Goal: Transaction & Acquisition: Purchase product/service

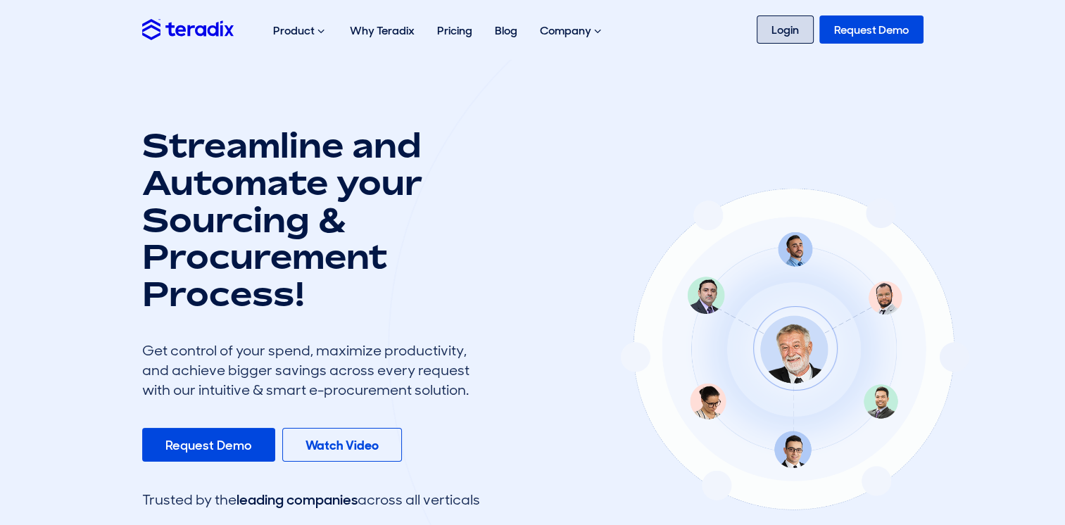
click at [806, 30] on link "Login" at bounding box center [785, 29] width 57 height 28
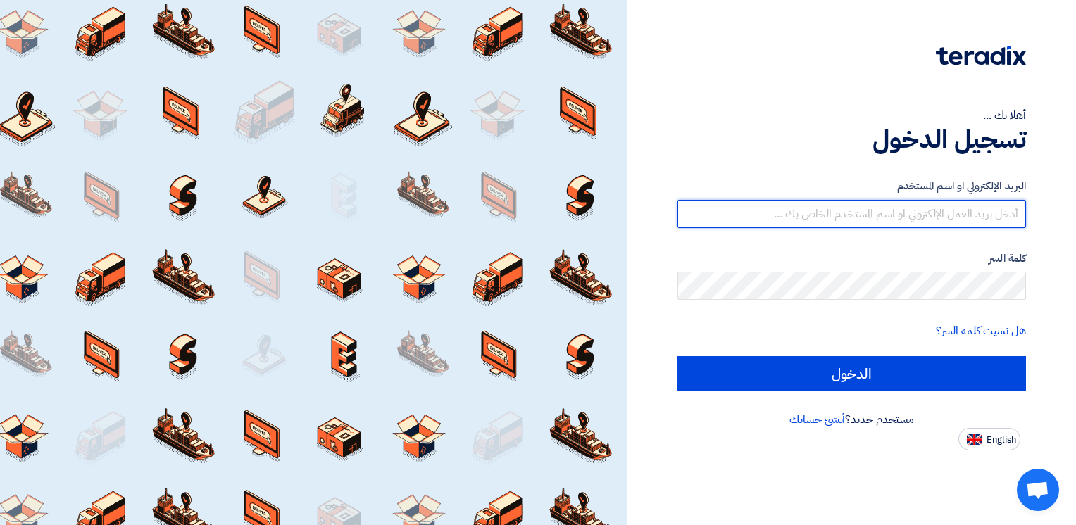
click at [881, 219] on input "text" at bounding box center [851, 214] width 349 height 28
type input "[EMAIL_ADDRESS][DOMAIN_NAME]"
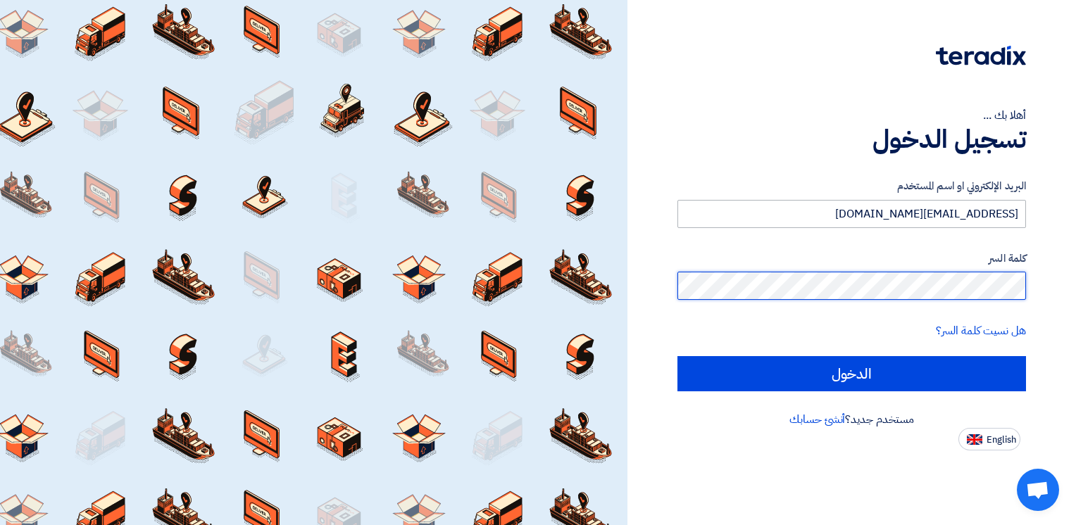
click at [677, 356] on input "الدخول" at bounding box center [851, 373] width 349 height 35
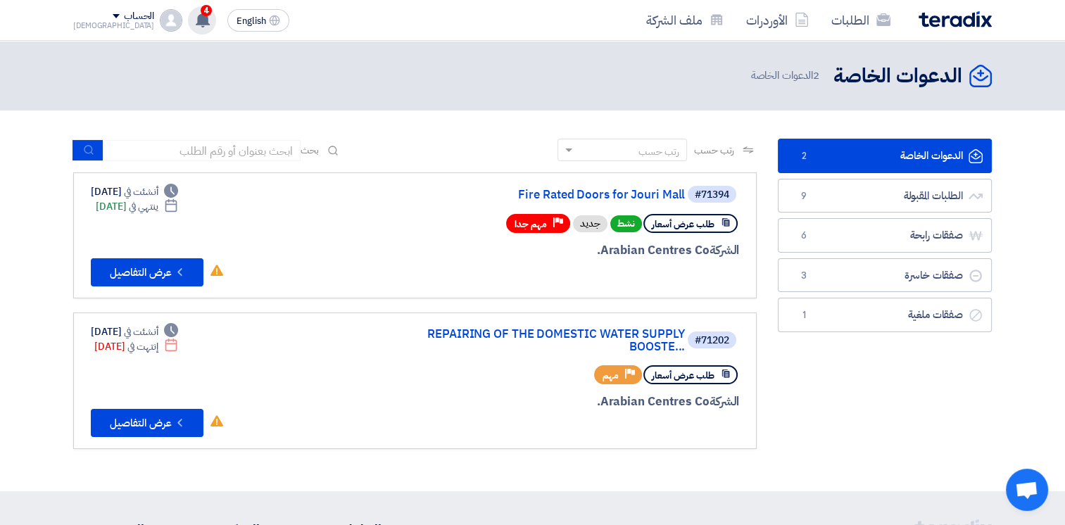
click at [196, 21] on use at bounding box center [203, 19] width 14 height 15
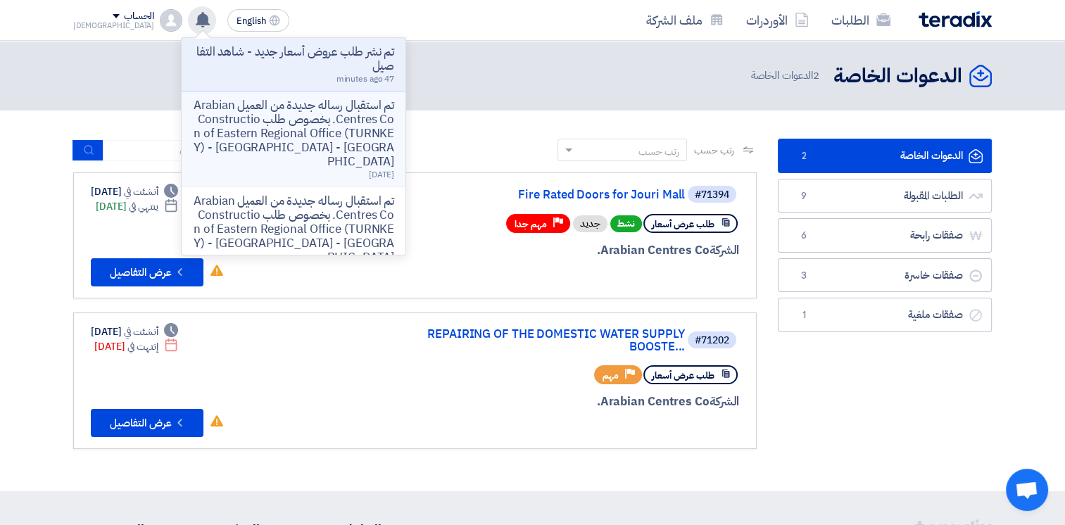
click at [259, 137] on p "تم استقبال رساله جديدة من العميل Arabian Centres Co. بخصوص طلب Construction of …" at bounding box center [293, 134] width 201 height 70
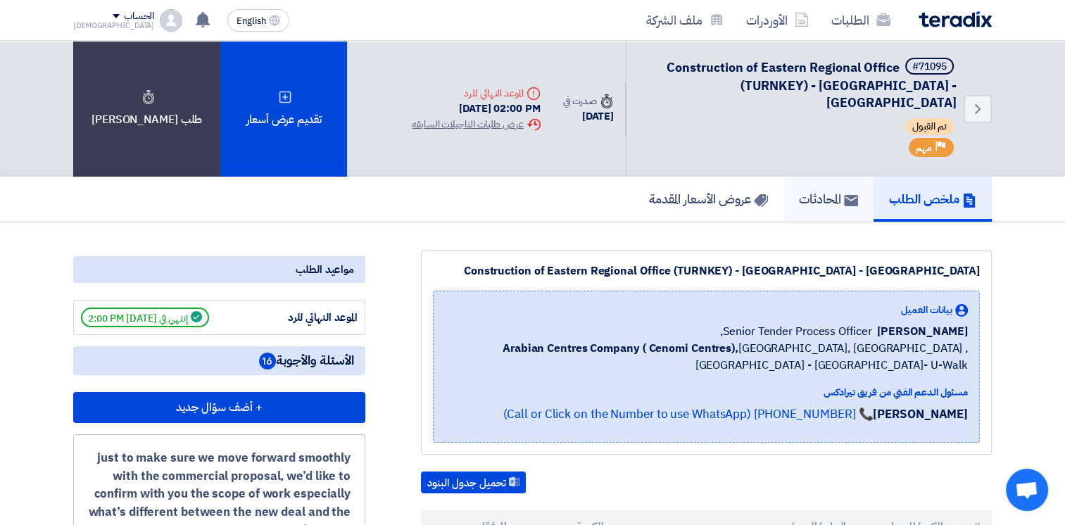
click at [811, 191] on h5 "المحادثات" at bounding box center [828, 199] width 59 height 16
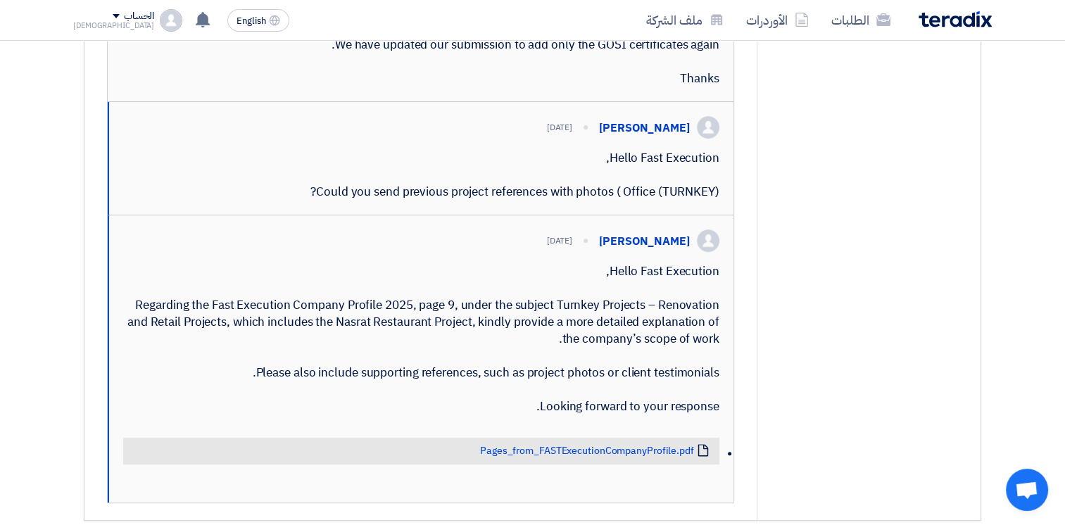
scroll to position [529, 0]
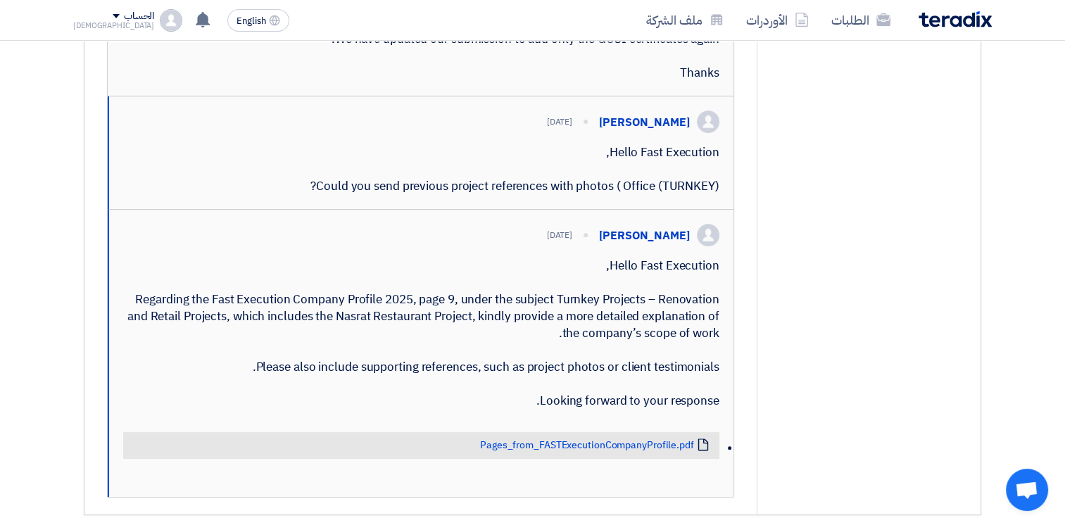
drag, startPoint x: 321, startPoint y: 215, endPoint x: 720, endPoint y: 219, distance: 398.5
click at [720, 210] on div "Abdellatif Alswaimeh 3 days ago Hello Fast Execution, Could you send previous p…" at bounding box center [421, 152] width 626 height 113
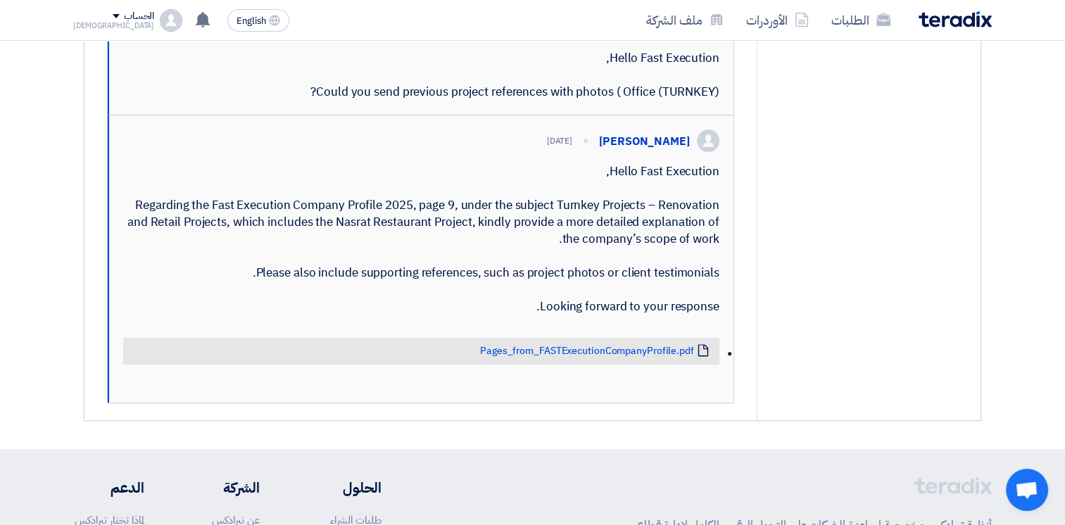
scroll to position [636, 0]
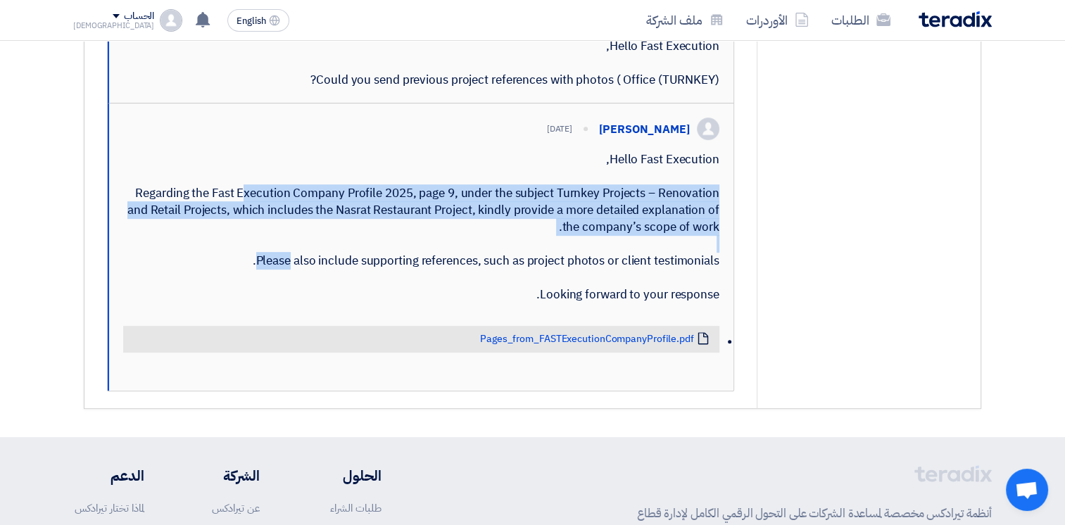
drag, startPoint x: 197, startPoint y: 236, endPoint x: 675, endPoint y: 274, distance: 479.6
click at [675, 274] on div "Hello Fast Execution, Regarding the Fast Execution Company Profile 2025, page 9…" at bounding box center [421, 227] width 596 height 152
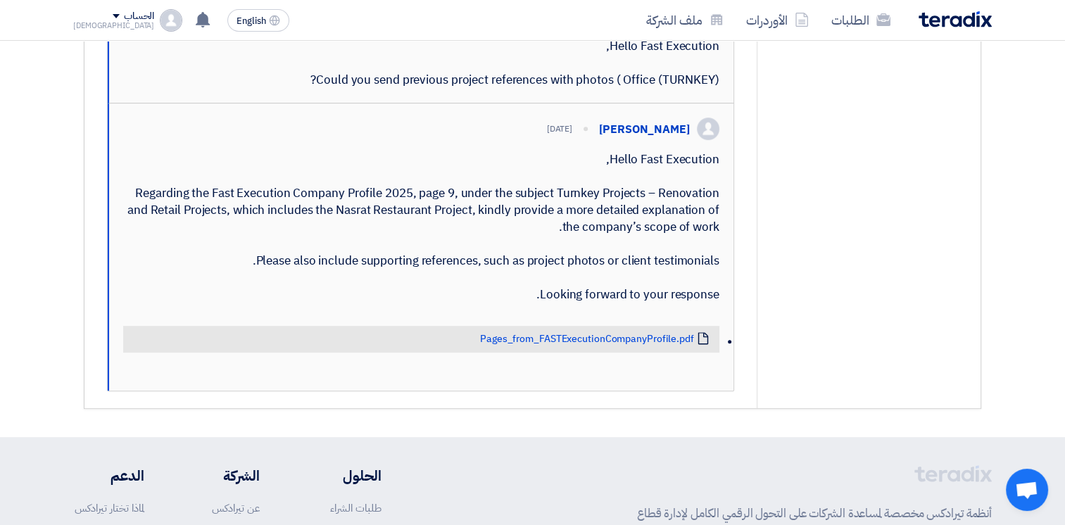
click at [330, 303] on div "Hello Fast Execution, Regarding the Fast Execution Company Profile 2025, page 9…" at bounding box center [421, 227] width 596 height 152
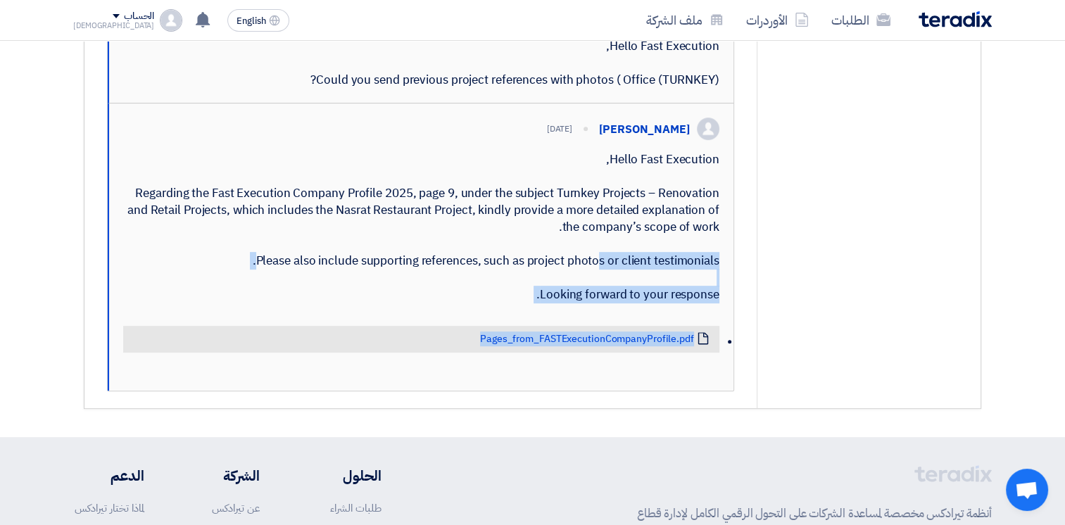
drag, startPoint x: 265, startPoint y: 311, endPoint x: 512, endPoint y: 307, distance: 246.5
click at [512, 303] on div "Hello Fast Execution, Regarding the Fast Execution Company Profile 2025, page 9…" at bounding box center [421, 227] width 596 height 152
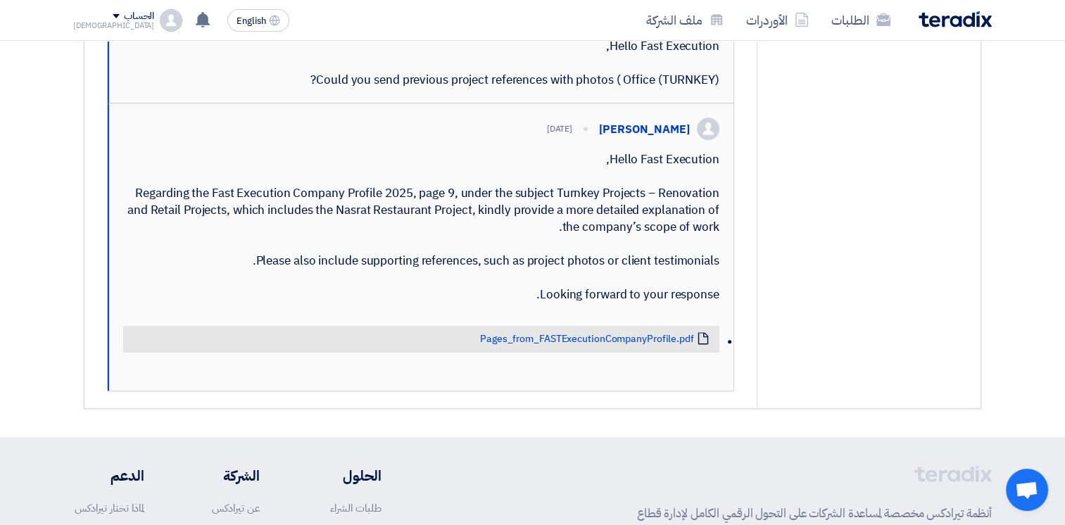
click at [459, 303] on div "Hello Fast Execution, Regarding the Fast Execution Company Profile 2025, page 9…" at bounding box center [421, 227] width 596 height 152
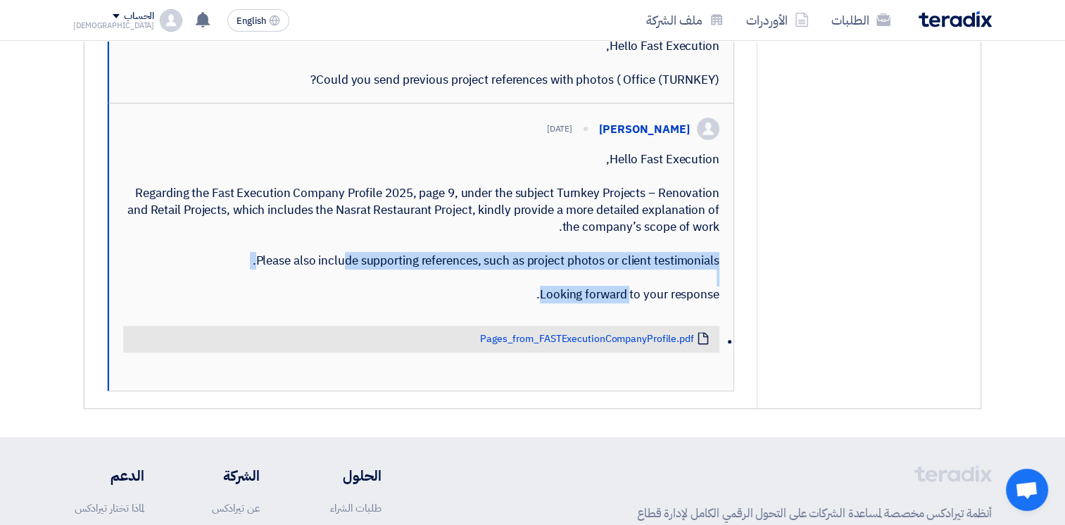
click at [459, 303] on div "Hello Fast Execution, Regarding the Fast Execution Company Profile 2025, page 9…" at bounding box center [421, 227] width 596 height 152
drag, startPoint x: 459, startPoint y: 307, endPoint x: 631, endPoint y: 305, distance: 171.8
click at [631, 303] on div "Hello Fast Execution, Regarding the Fast Execution Company Profile 2025, page 9…" at bounding box center [421, 227] width 596 height 152
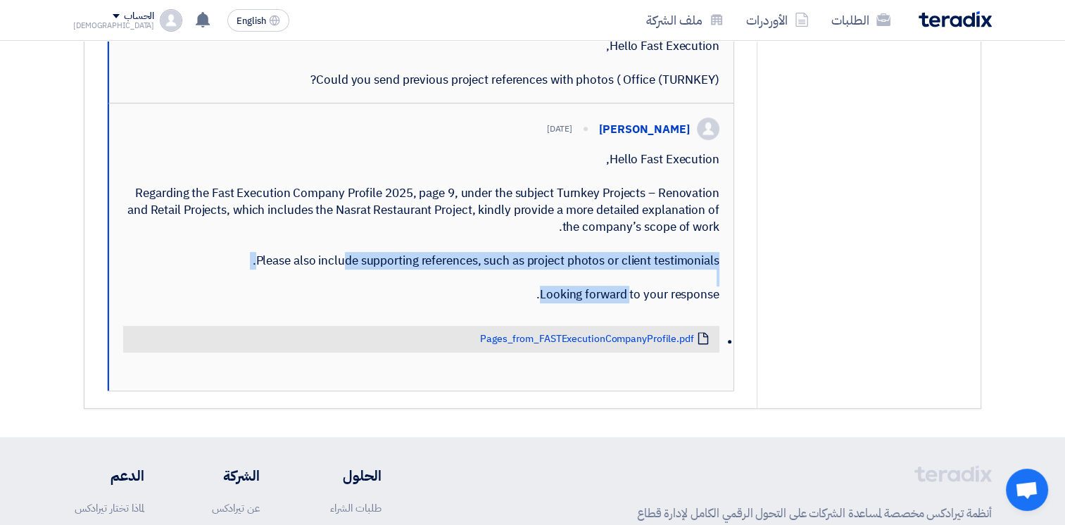
drag, startPoint x: 631, startPoint y: 305, endPoint x: 562, endPoint y: 313, distance: 69.5
click at [601, 303] on div "Hello Fast Execution, Regarding the Fast Execution Company Profile 2025, page 9…" at bounding box center [421, 227] width 596 height 152
click at [549, 303] on div "Hello Fast Execution, Regarding the Fast Execution Company Profile 2025, page 9…" at bounding box center [421, 227] width 596 height 152
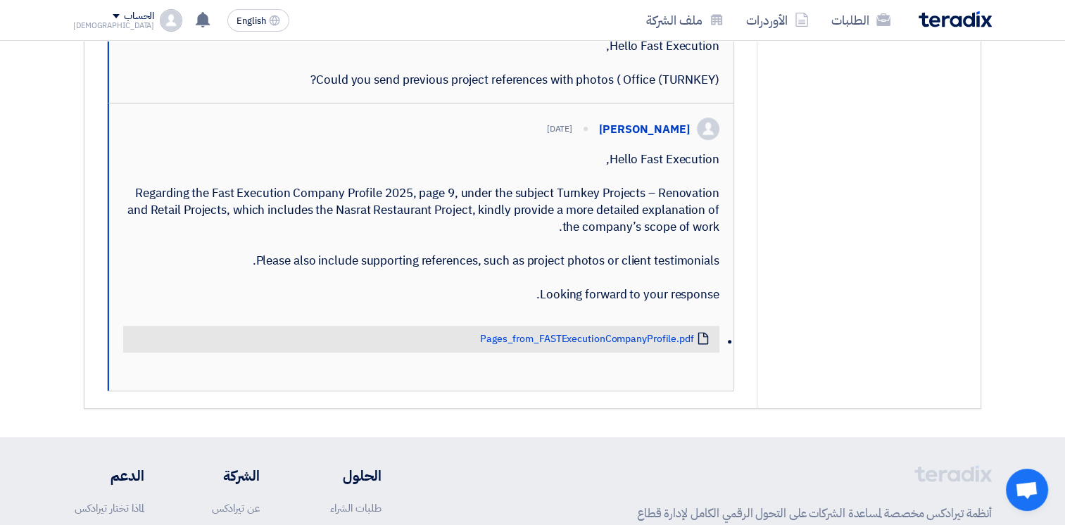
click at [496, 303] on div "Hello Fast Execution, Regarding the Fast Execution Company Profile 2025, page 9…" at bounding box center [421, 227] width 596 height 152
click at [418, 303] on div "Hello Fast Execution, Regarding the Fast Execution Company Profile 2025, page 9…" at bounding box center [421, 227] width 596 height 152
click at [380, 303] on div "Hello Fast Execution, Regarding the Fast Execution Company Profile 2025, page 9…" at bounding box center [421, 227] width 596 height 152
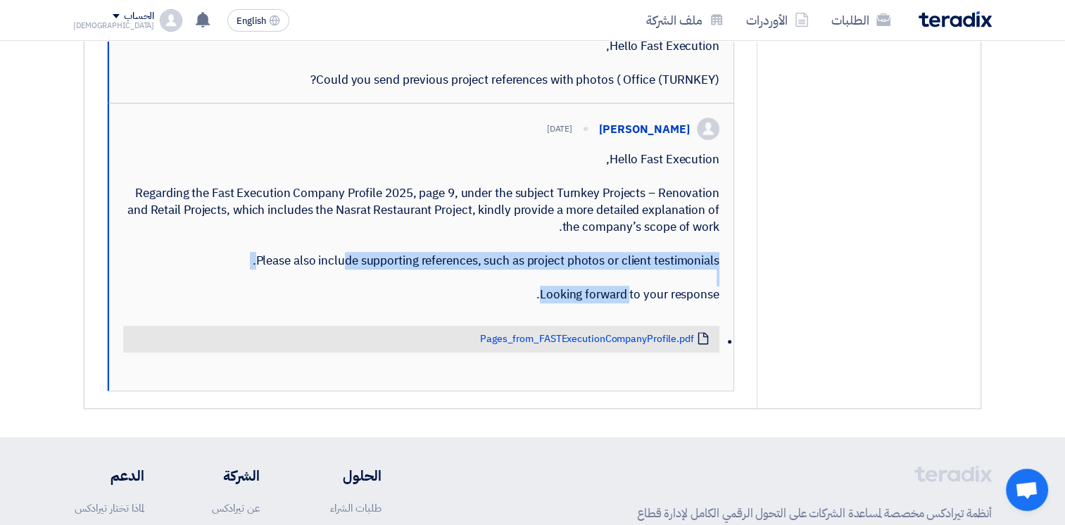
click at [380, 303] on div "Hello Fast Execution, Regarding the Fast Execution Company Profile 2025, page 9…" at bounding box center [421, 227] width 596 height 152
drag, startPoint x: 380, startPoint y: 312, endPoint x: 351, endPoint y: 310, distance: 28.9
click at [351, 303] on div "Hello Fast Execution, Regarding the Fast Execution Company Profile 2025, page 9…" at bounding box center [421, 227] width 596 height 152
click at [552, 303] on div "Hello Fast Execution, Regarding the Fast Execution Company Profile 2025, page 9…" at bounding box center [421, 227] width 596 height 152
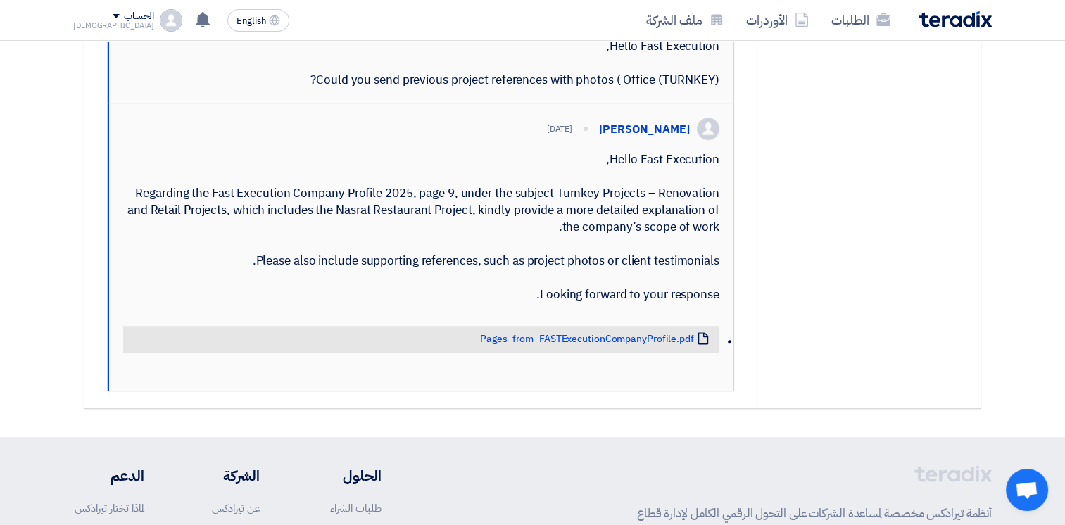
click at [553, 303] on div "Hello Fast Execution, Regarding the Fast Execution Company Profile 2025, page 9…" at bounding box center [421, 227] width 596 height 152
click at [549, 303] on div "Hello Fast Execution, Regarding the Fast Execution Company Profile 2025, page 9…" at bounding box center [421, 227] width 596 height 152
click at [577, 346] on link "Pages_from_FASTExecutionCompanyProfile.pdf" at bounding box center [587, 339] width 214 height 13
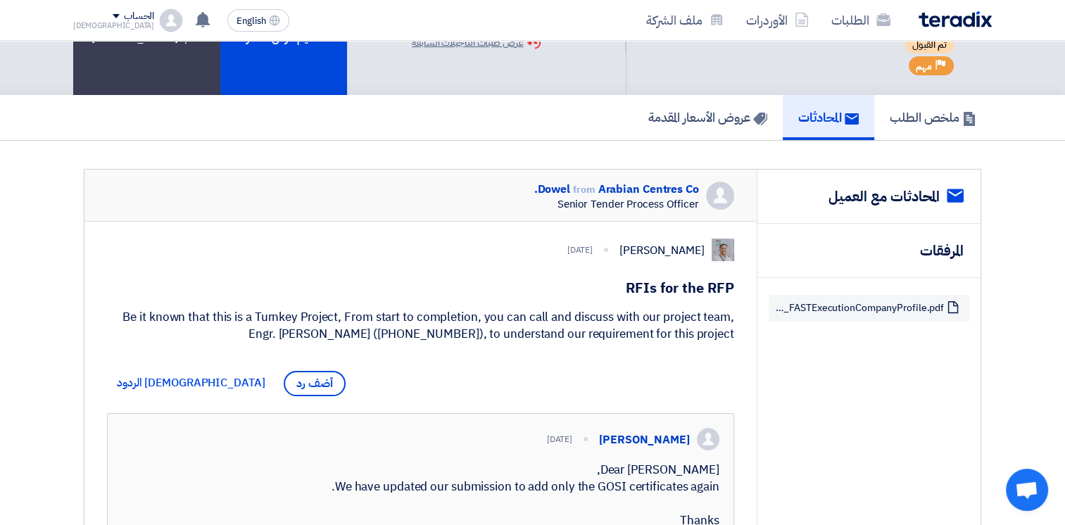
scroll to position [0, 0]
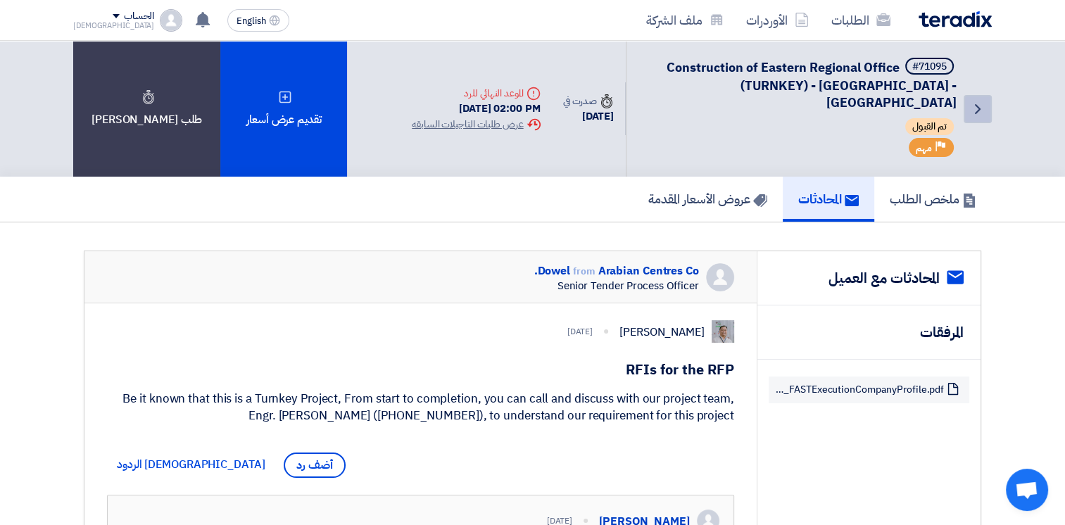
click at [984, 101] on icon "Back" at bounding box center [978, 109] width 17 height 17
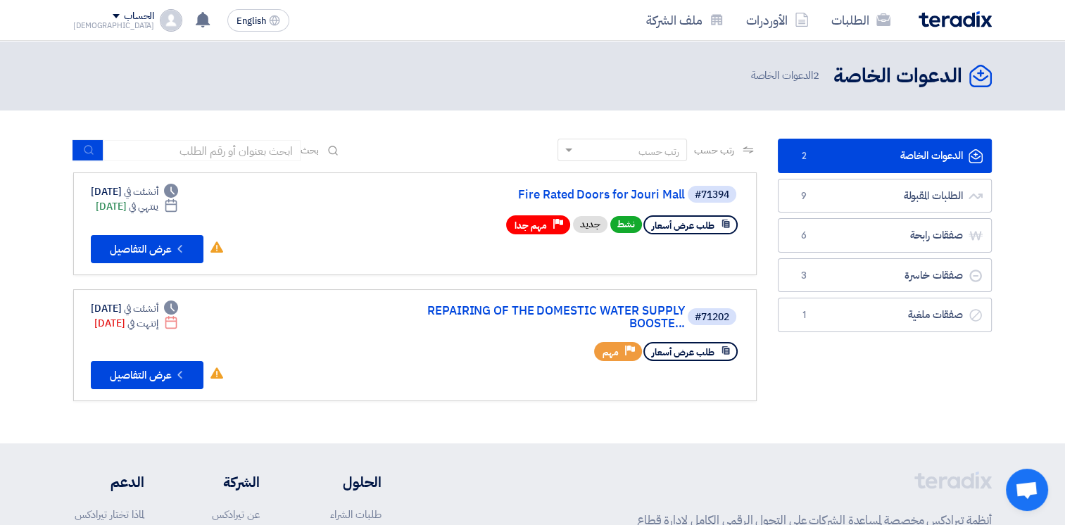
click at [608, 203] on div "#71394 Fire Rated Doors for Jouri Mall" at bounding box center [570, 194] width 339 height 20
click at [613, 197] on link "Fire Rated Doors for Jouri Mall" at bounding box center [544, 195] width 282 height 13
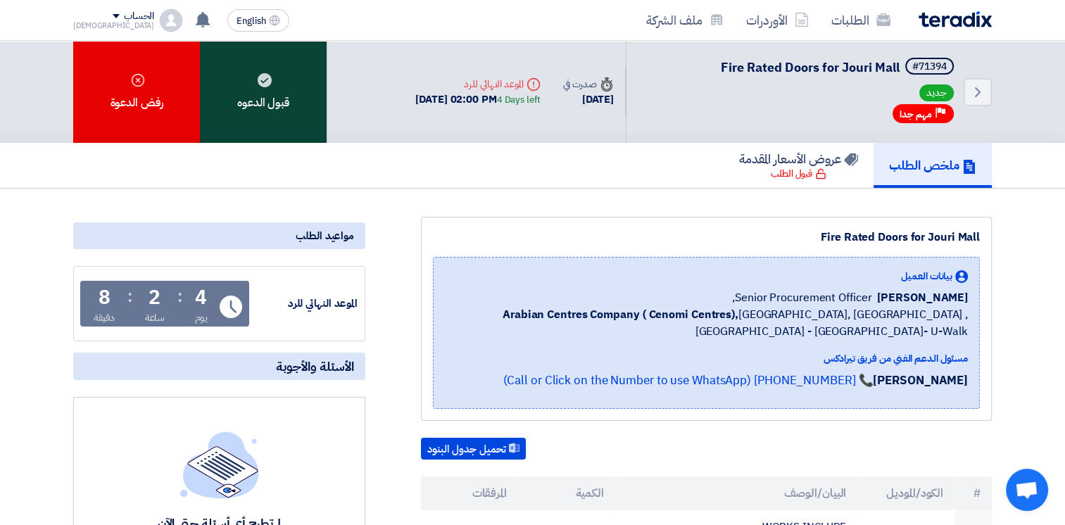
click at [279, 94] on div "قبول الدعوه" at bounding box center [263, 92] width 127 height 102
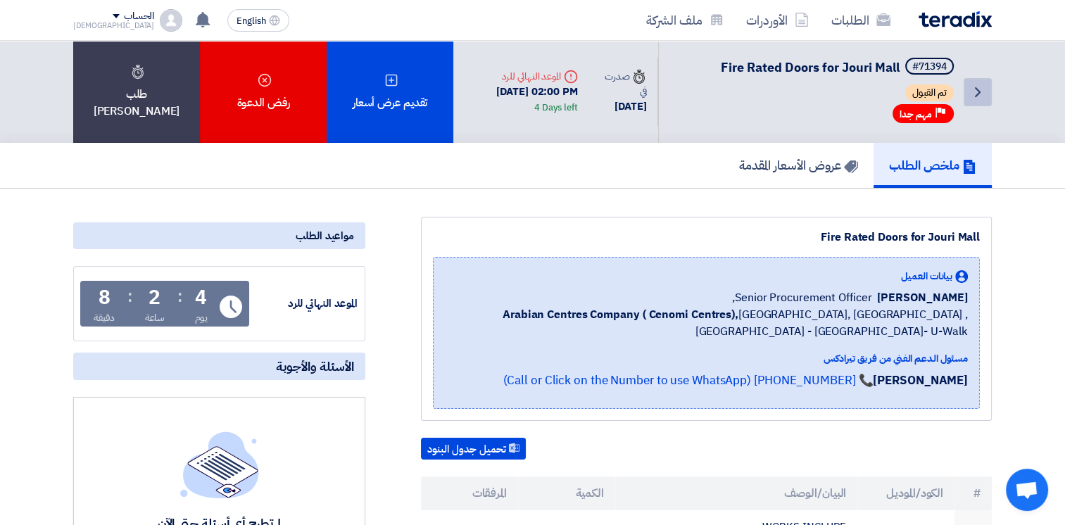
click at [979, 90] on use at bounding box center [978, 92] width 6 height 10
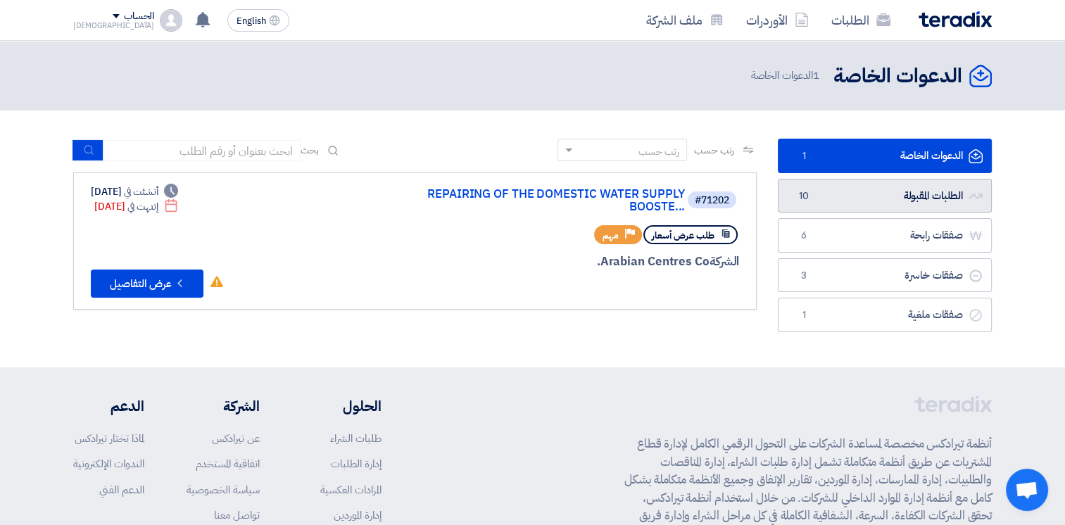
click at [865, 196] on link "الطلبات المقبولة الطلبات المقبولة 10" at bounding box center [885, 196] width 214 height 35
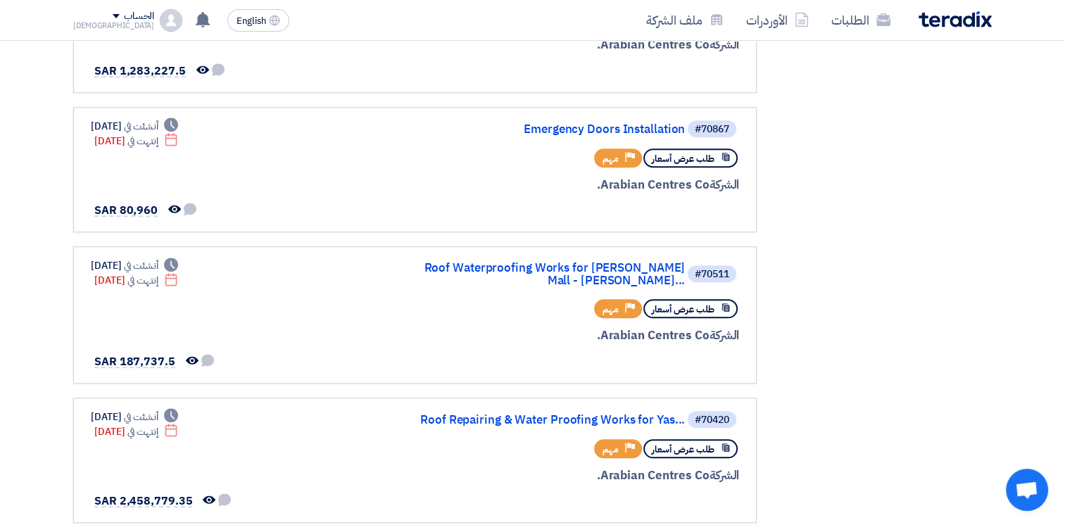
scroll to position [1073, 0]
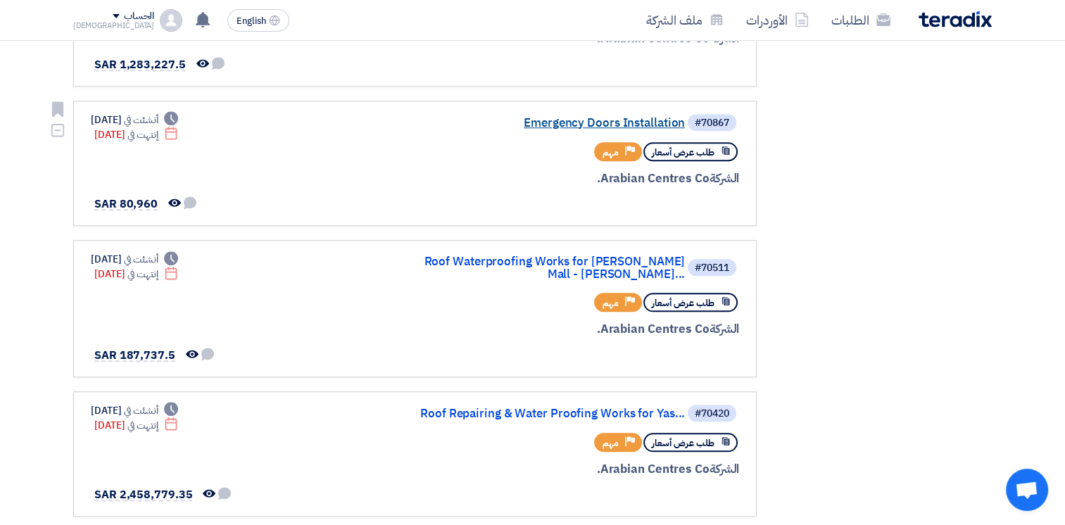
click at [563, 117] on link "Emergency Doors Installation" at bounding box center [544, 123] width 282 height 13
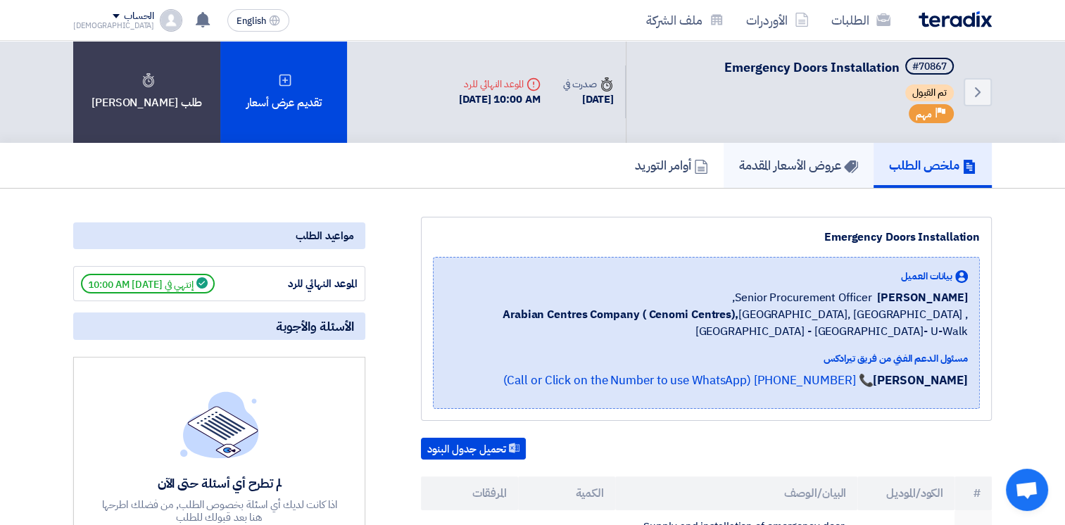
click at [768, 157] on h5 "عروض الأسعار المقدمة" at bounding box center [798, 165] width 119 height 16
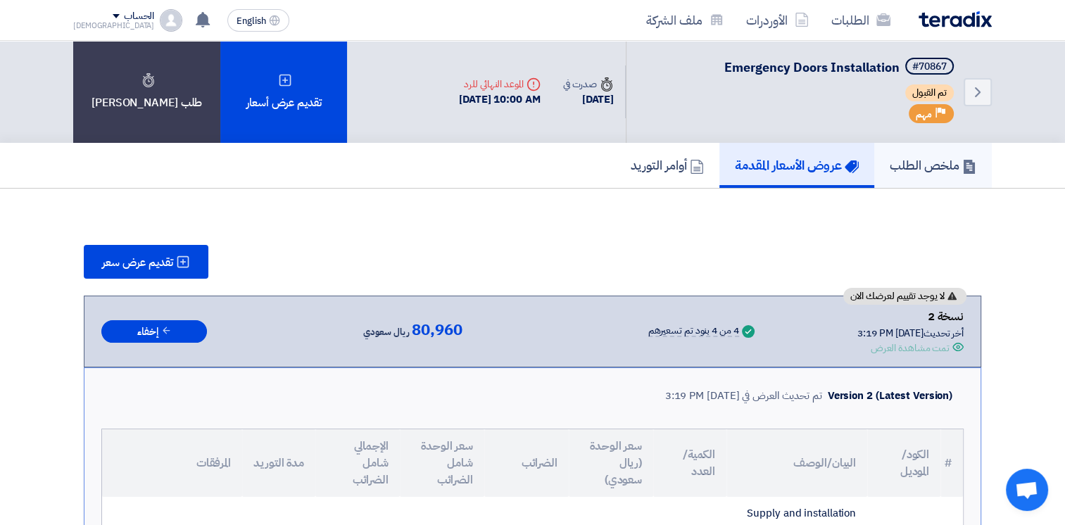
click at [929, 172] on h5 "ملخص الطلب" at bounding box center [933, 165] width 87 height 16
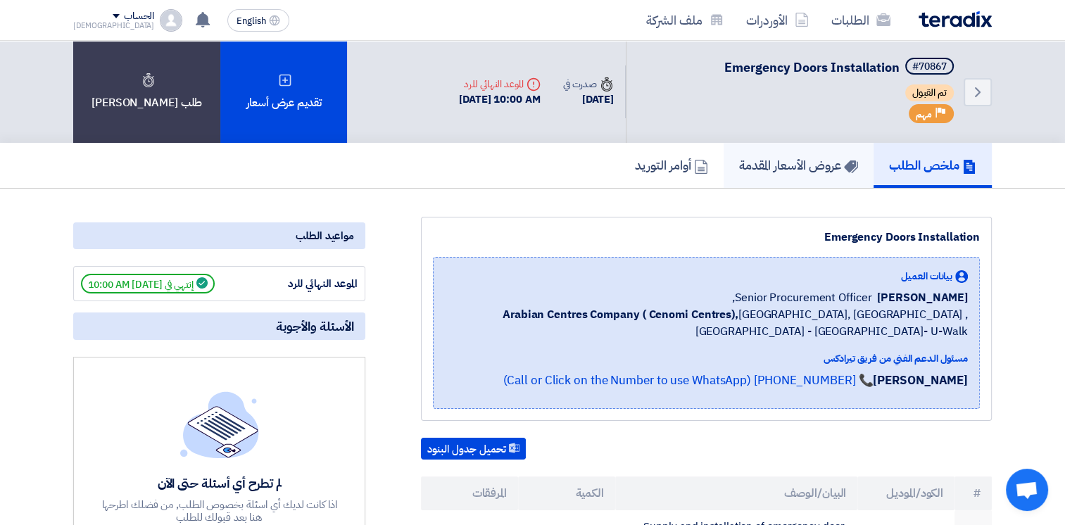
click at [795, 162] on h5 "عروض الأسعار المقدمة" at bounding box center [798, 165] width 119 height 16
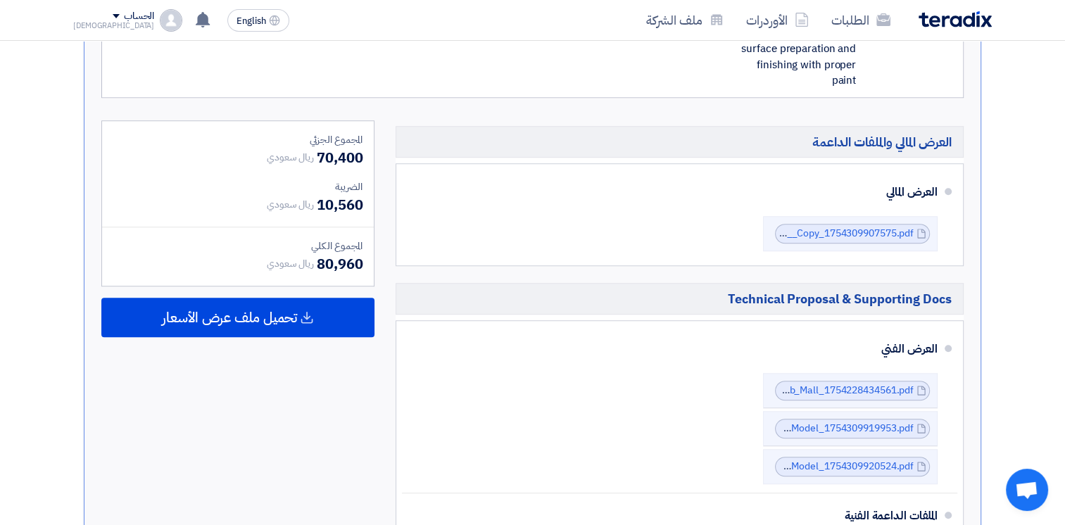
scroll to position [1408, 0]
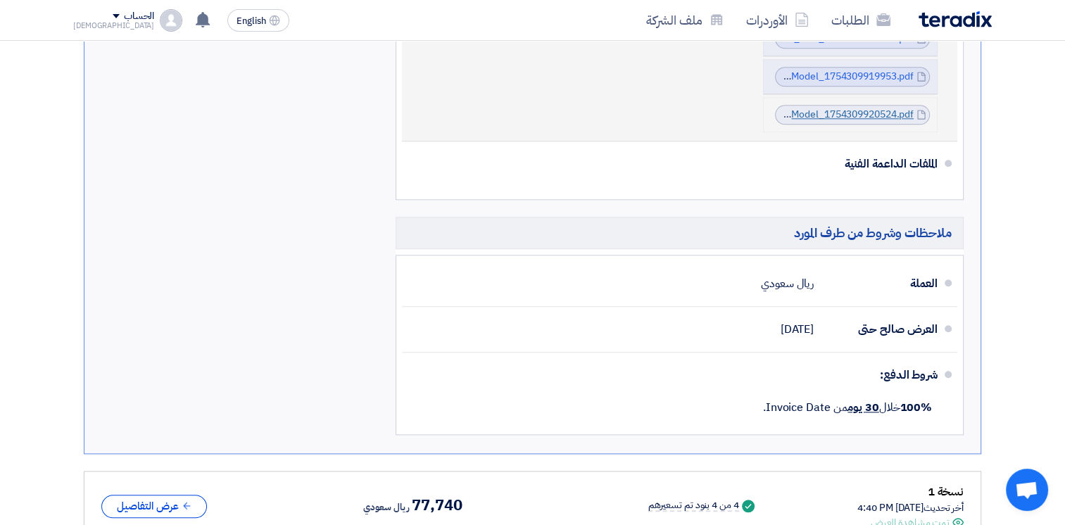
click at [839, 107] on link "DD_XX__ULDD_STANDARDModel_1754309920524.pdf" at bounding box center [794, 114] width 240 height 15
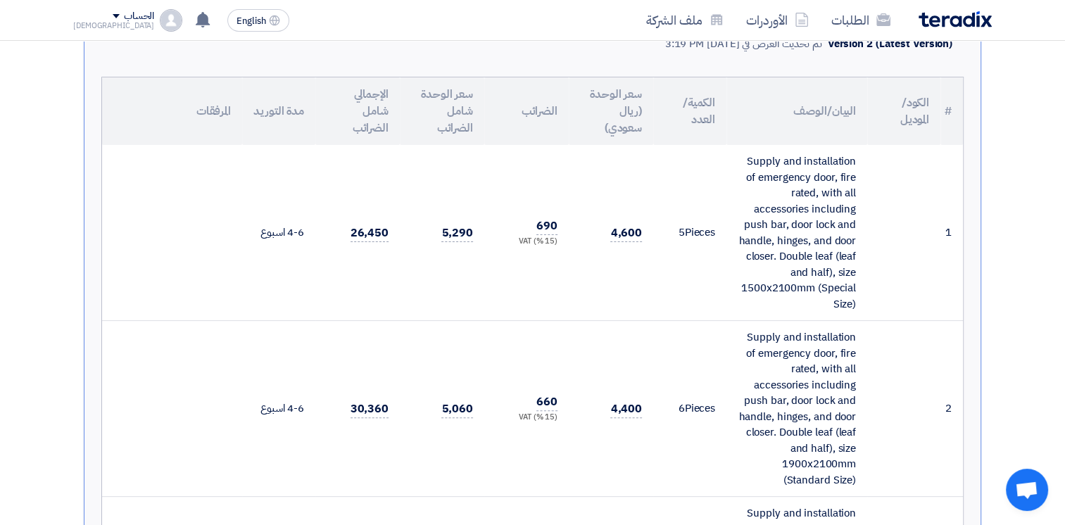
scroll to position [0, 0]
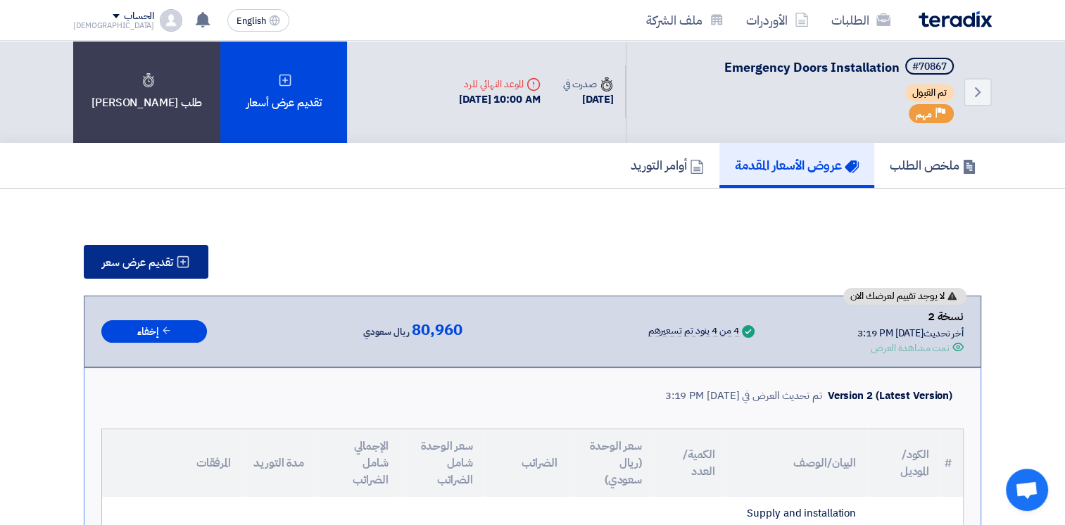
click at [156, 263] on span "تقديم عرض سعر" at bounding box center [137, 262] width 71 height 11
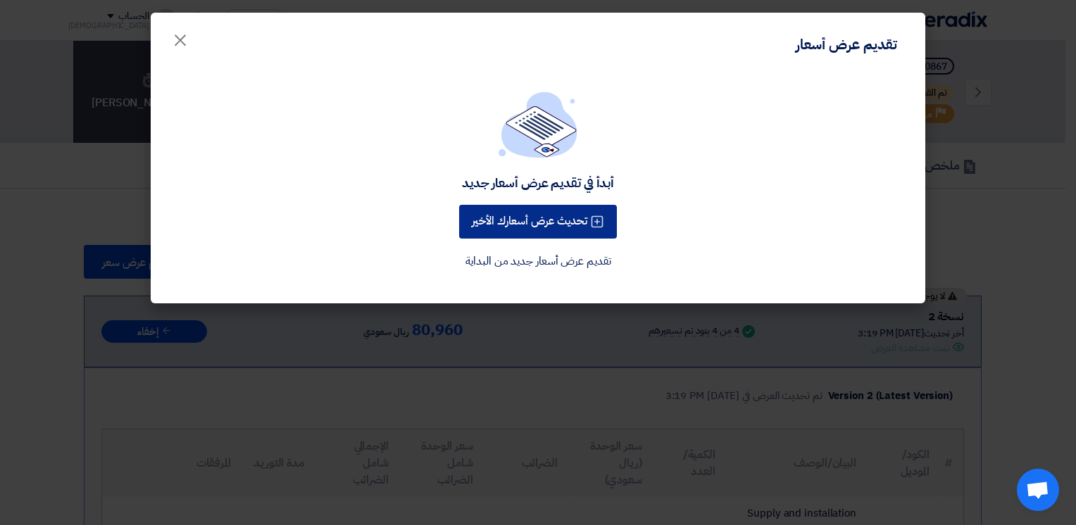
click at [535, 220] on button "تحديث عرض أسعارك الأخير" at bounding box center [538, 222] width 158 height 34
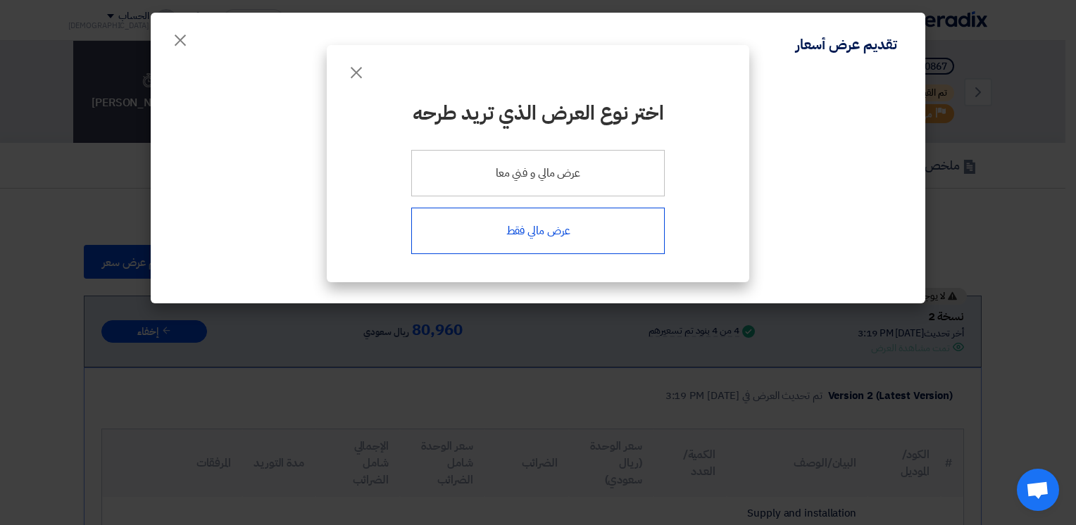
click at [536, 227] on div "عرض مالي فقط" at bounding box center [537, 231] width 253 height 46
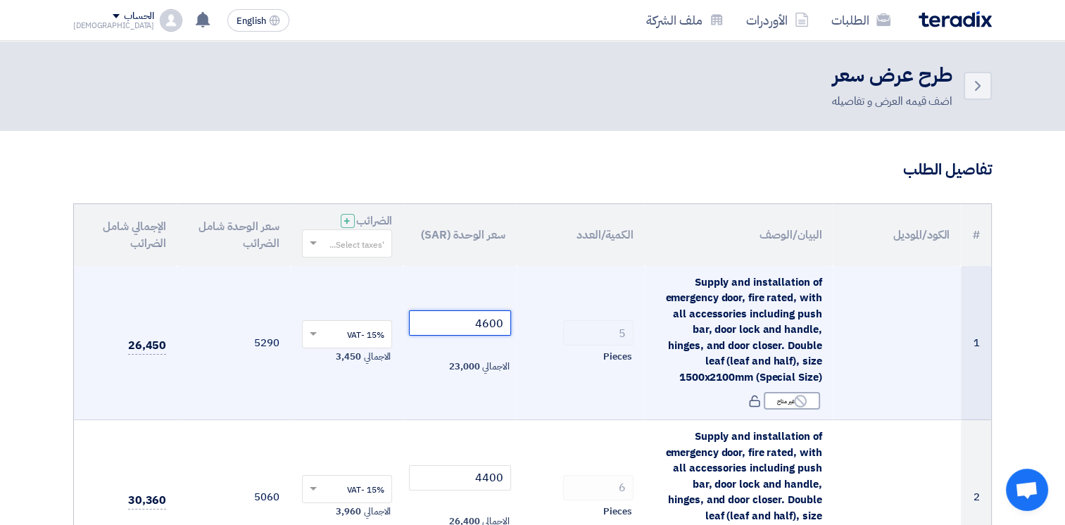
drag, startPoint x: 482, startPoint y: 328, endPoint x: 530, endPoint y: 324, distance: 48.8
click at [530, 324] on tr "1 Supply and installation of emergency door, fire rated, with all accessories i…" at bounding box center [532, 343] width 917 height 154
type input "4500"
click at [533, 356] on div "Pieces" at bounding box center [581, 357] width 106 height 17
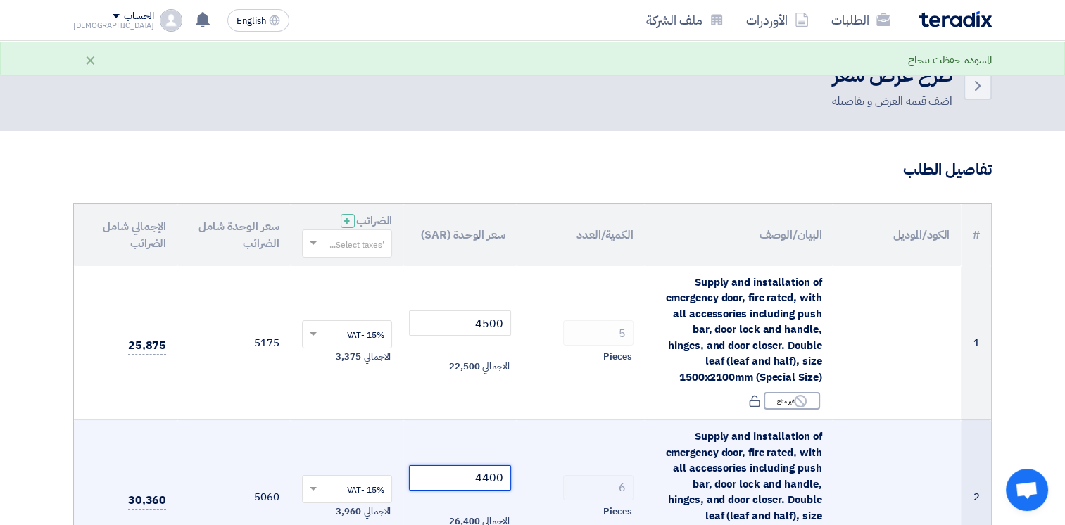
drag, startPoint x: 470, startPoint y: 473, endPoint x: 544, endPoint y: 485, distance: 74.9
click at [544, 485] on tr "2 Supply and installation of emergency door, fire rated, with all accessories i…" at bounding box center [532, 497] width 917 height 155
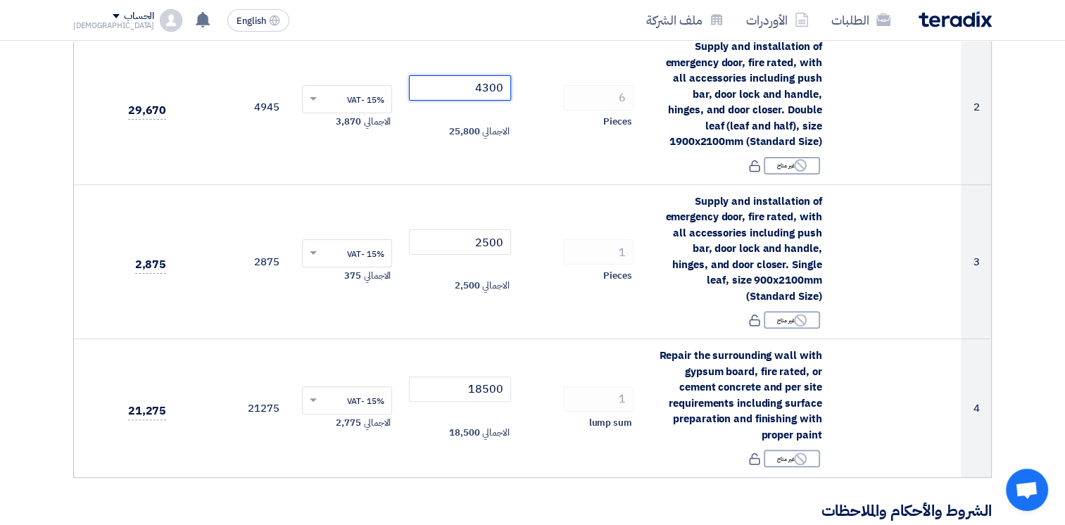
scroll to position [392, 0]
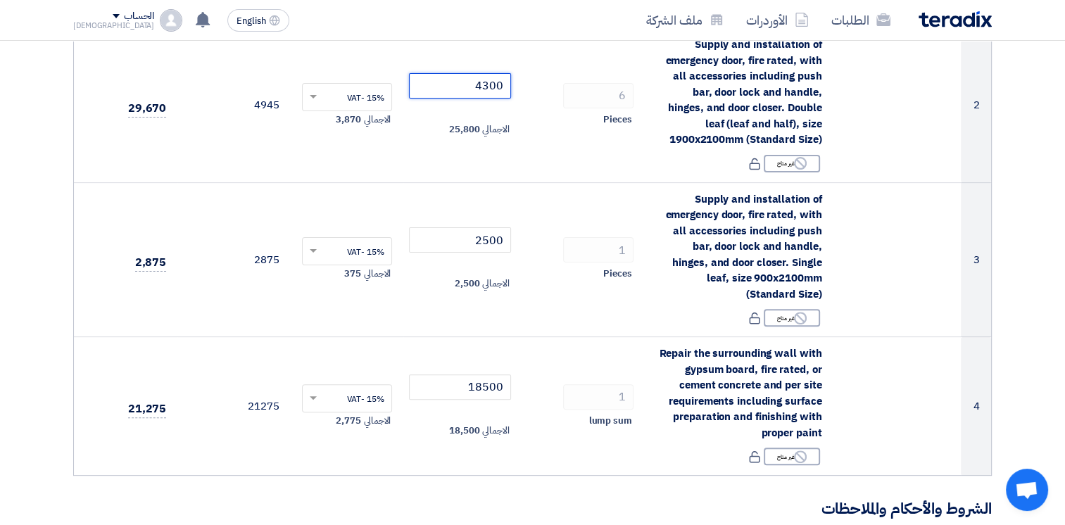
type input "4300"
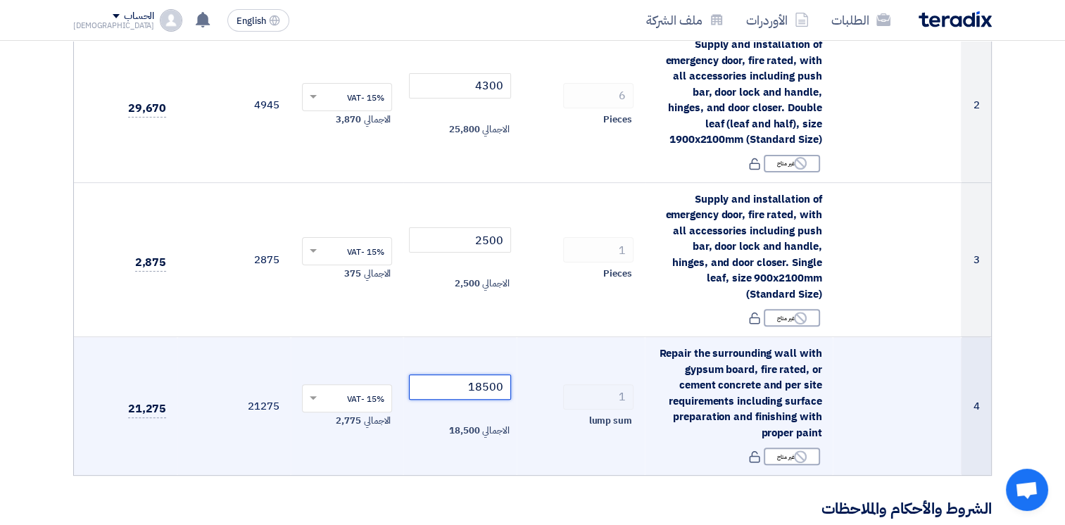
click at [580, 371] on tr "4 Repair the surrounding wall with gypsum board, fire rated, or cement concrete…" at bounding box center [532, 406] width 917 height 139
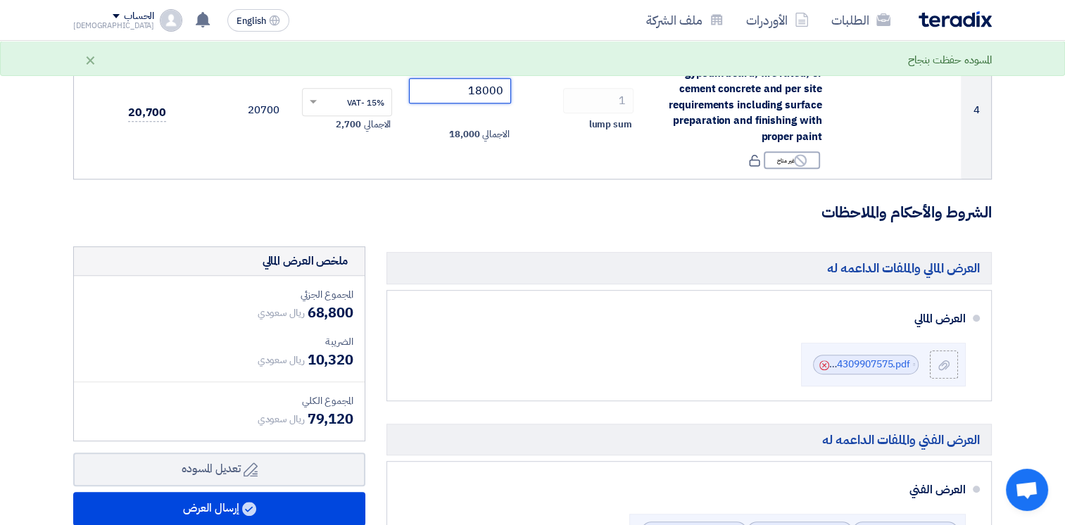
scroll to position [727, 0]
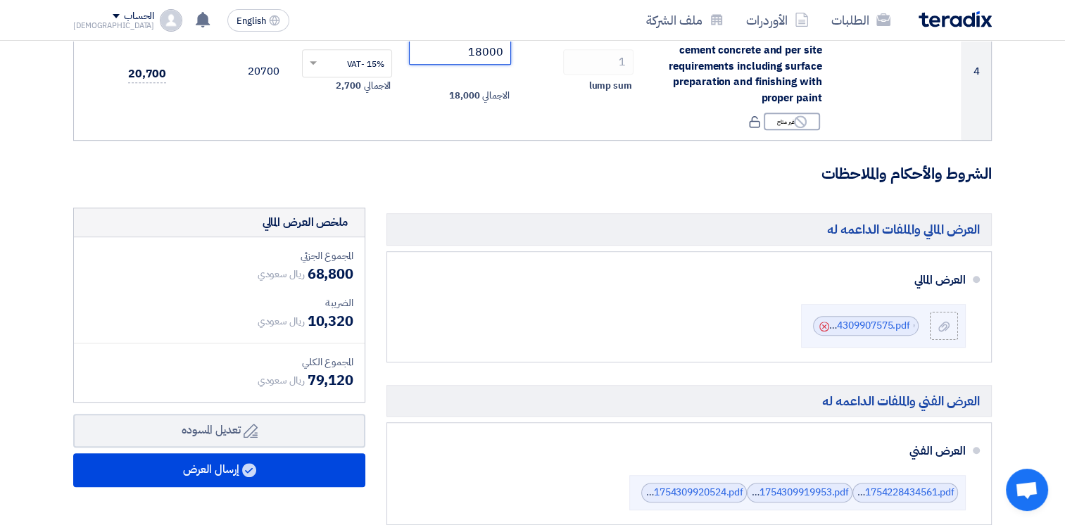
type input "18000"
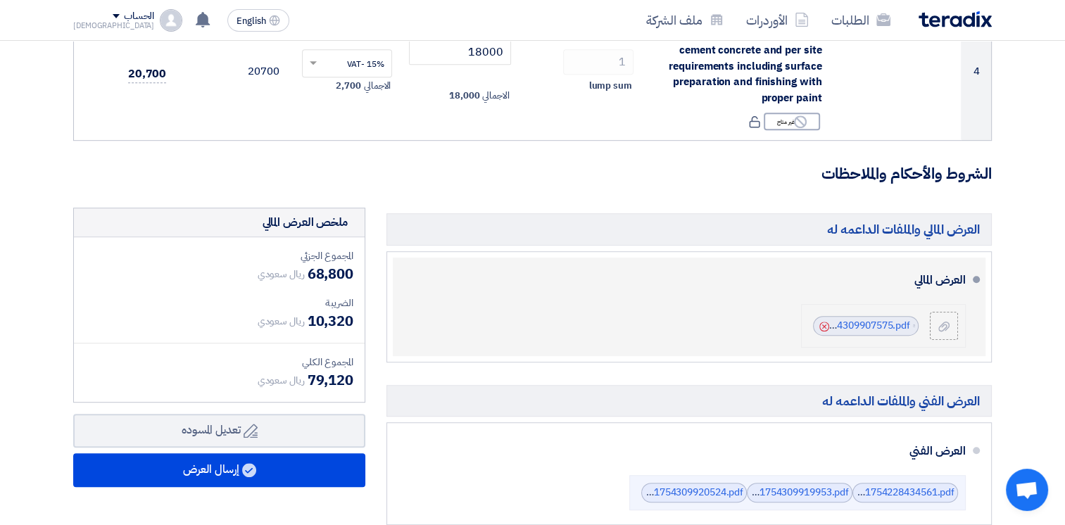
click at [822, 322] on icon "Cancel" at bounding box center [825, 327] width 10 height 10
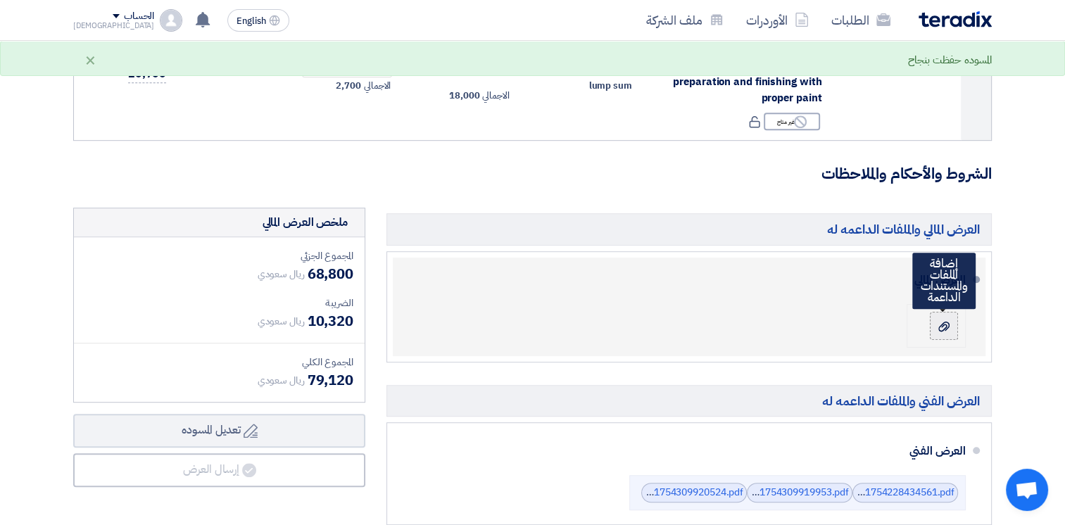
click at [946, 321] on use at bounding box center [944, 326] width 11 height 10
click at [0, 0] on input "file" at bounding box center [0, 0] width 0 height 0
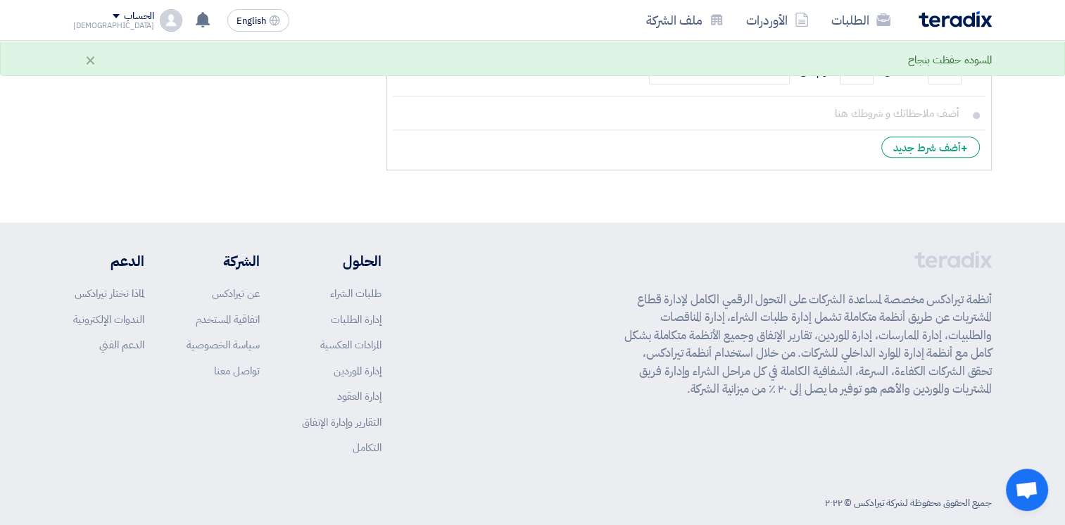
scroll to position [1124, 0]
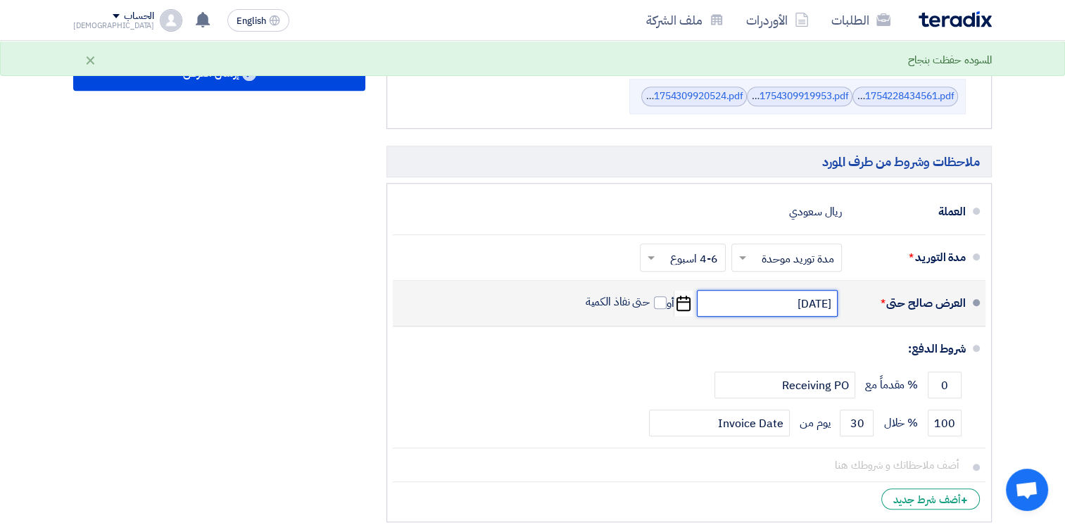
click at [747, 290] on input "8/31/2025" at bounding box center [767, 303] width 141 height 27
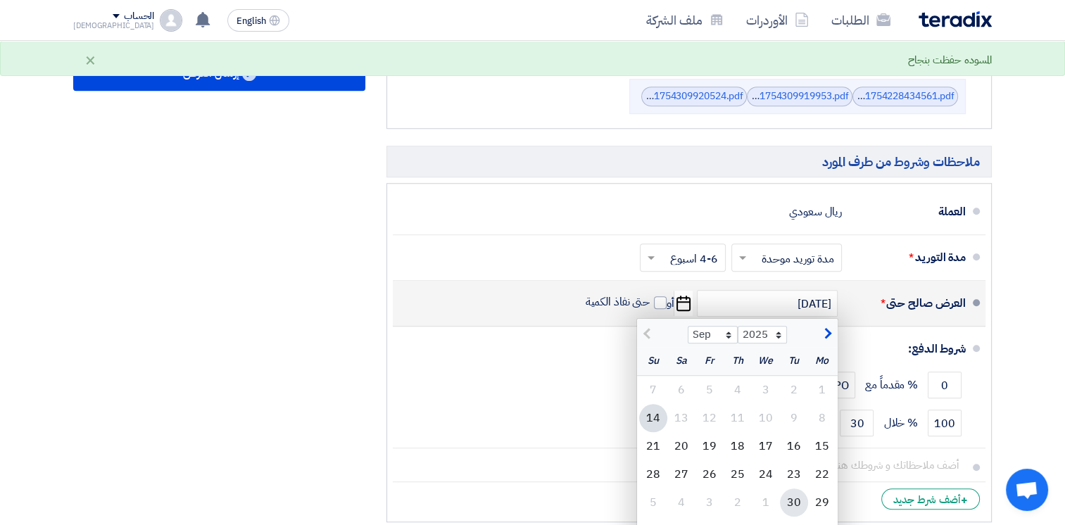
click at [800, 489] on div "30" at bounding box center [794, 503] width 28 height 28
type input "9/30/2025"
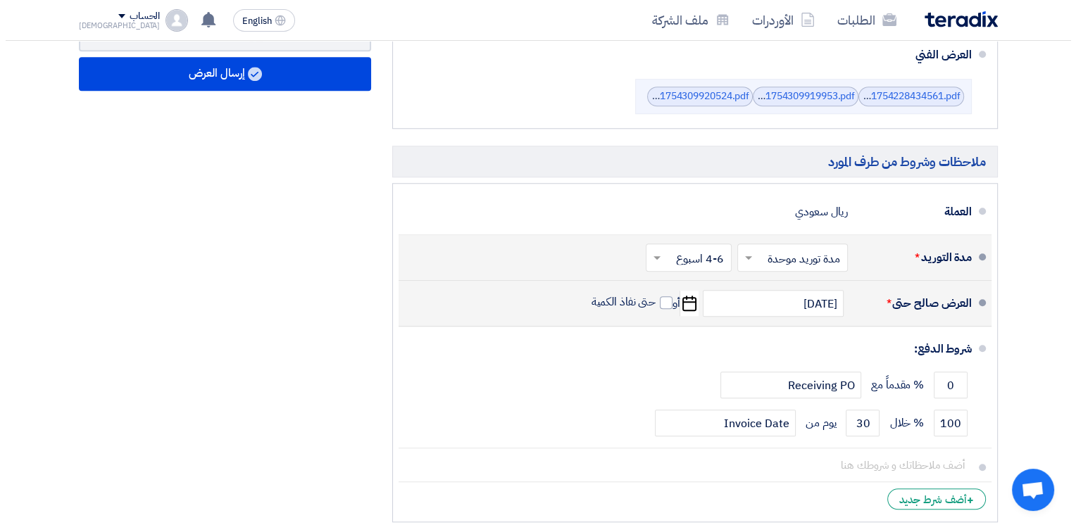
scroll to position [772, 0]
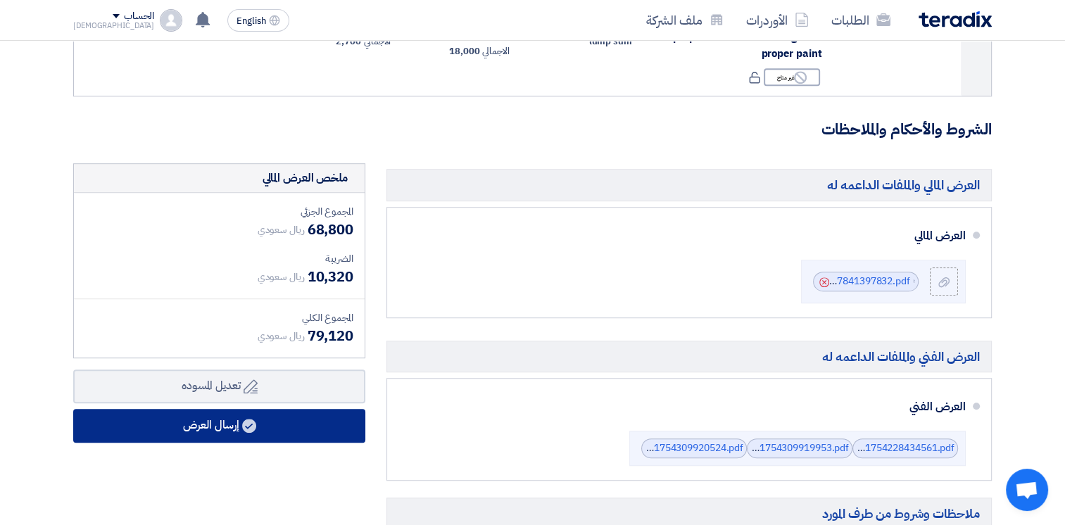
click at [227, 412] on button "إرسال العرض" at bounding box center [219, 426] width 292 height 34
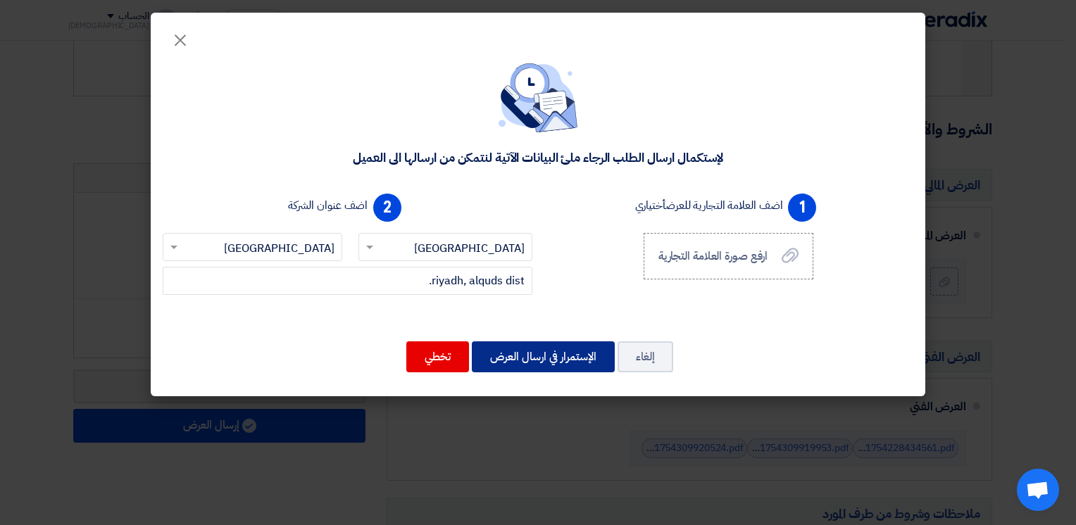
click at [546, 356] on button "الإستمرار في ارسال العرض" at bounding box center [543, 356] width 143 height 31
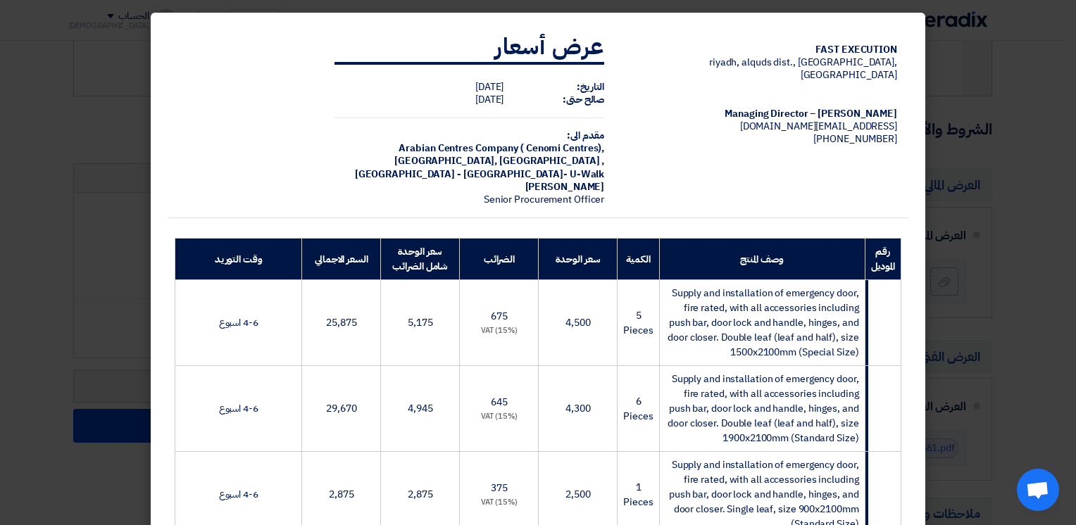
scroll to position [625, 0]
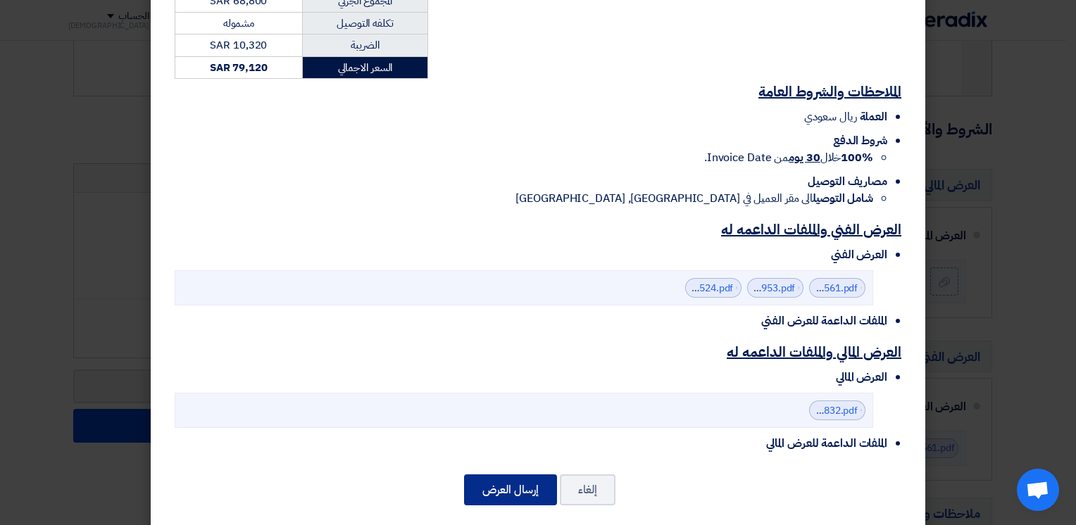
click at [518, 479] on button "إرسال العرض" at bounding box center [510, 490] width 93 height 31
